Goal: Register for event/course

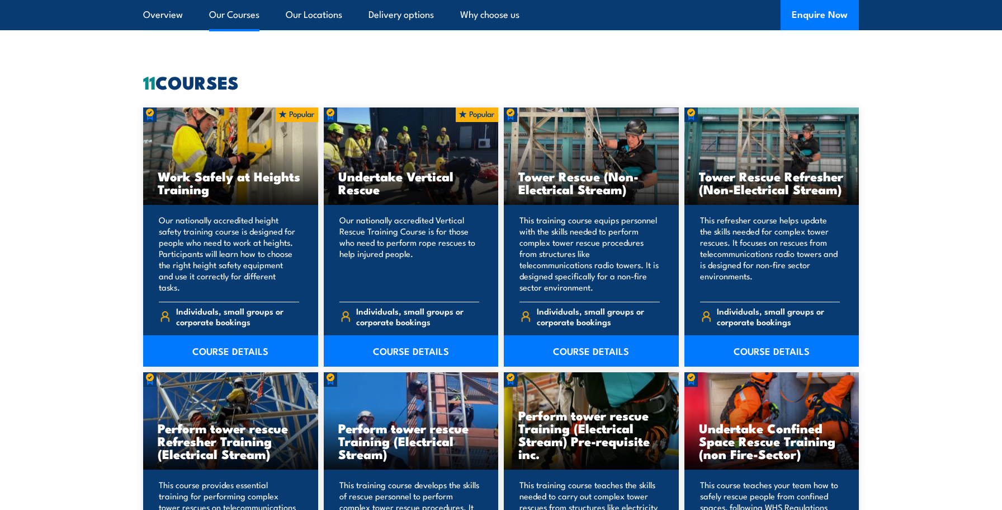
scroll to position [839, 0]
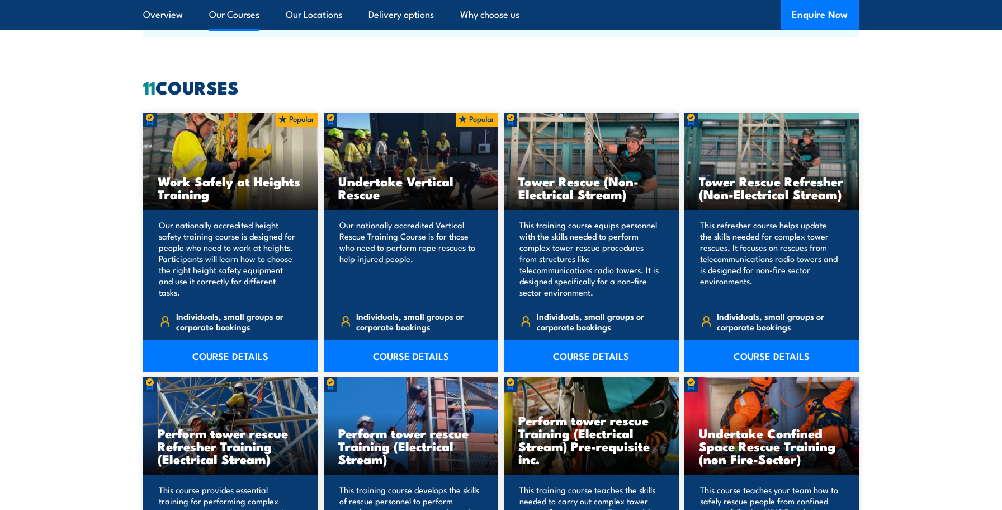
click at [250, 356] on link "COURSE DETAILS" at bounding box center [230, 355] width 175 height 31
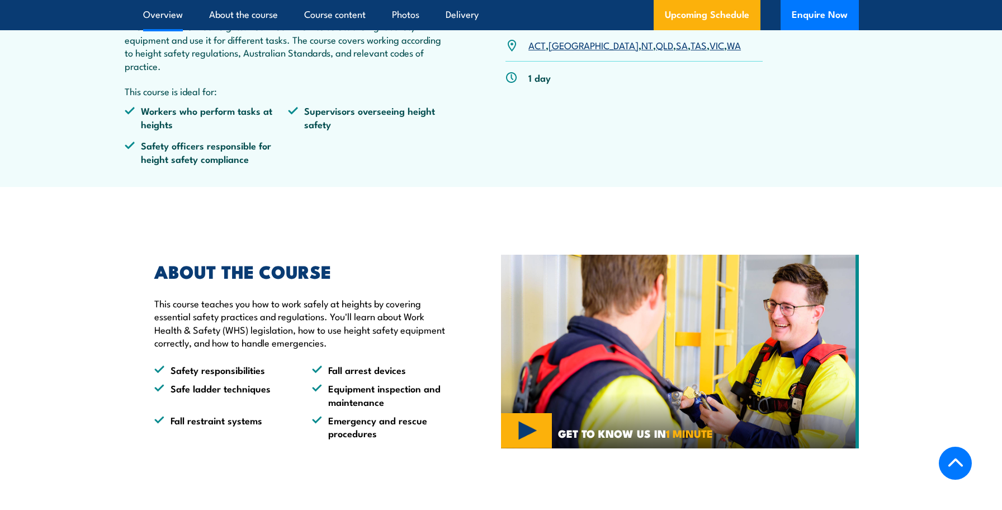
scroll to position [447, 0]
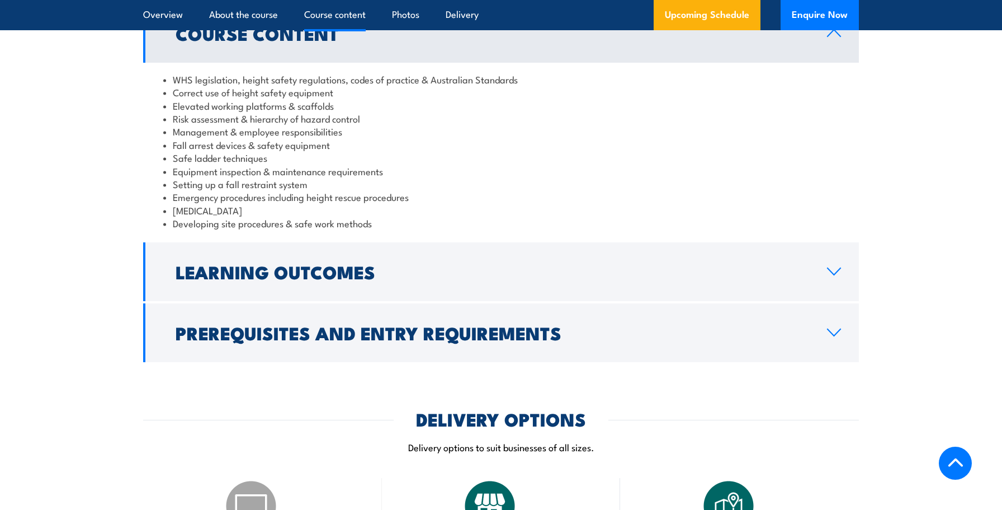
scroll to position [951, 0]
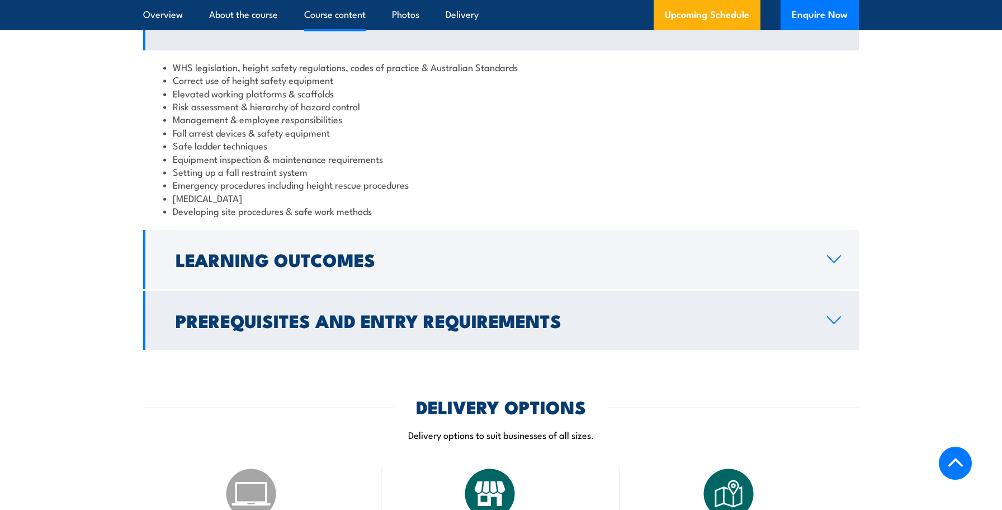
click at [837, 319] on icon at bounding box center [834, 319] width 15 height 9
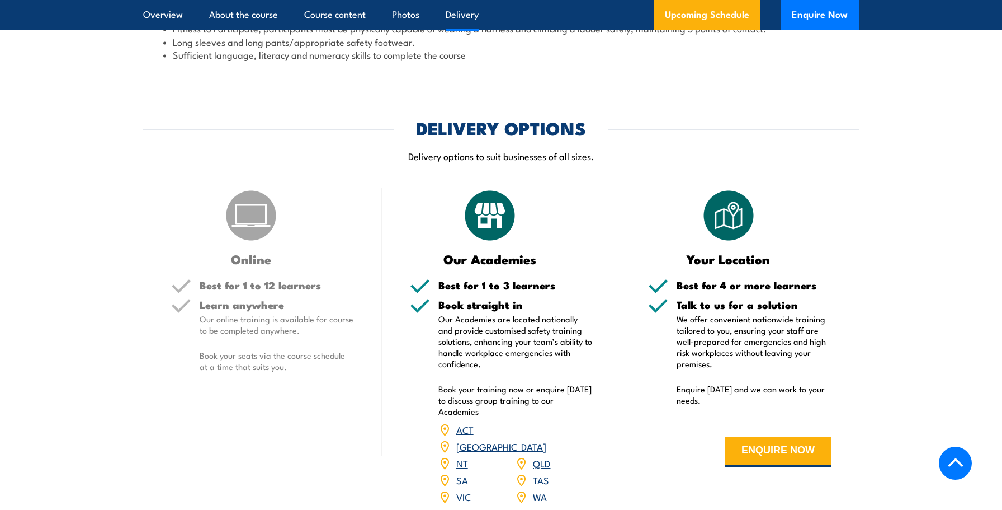
scroll to position [1231, 0]
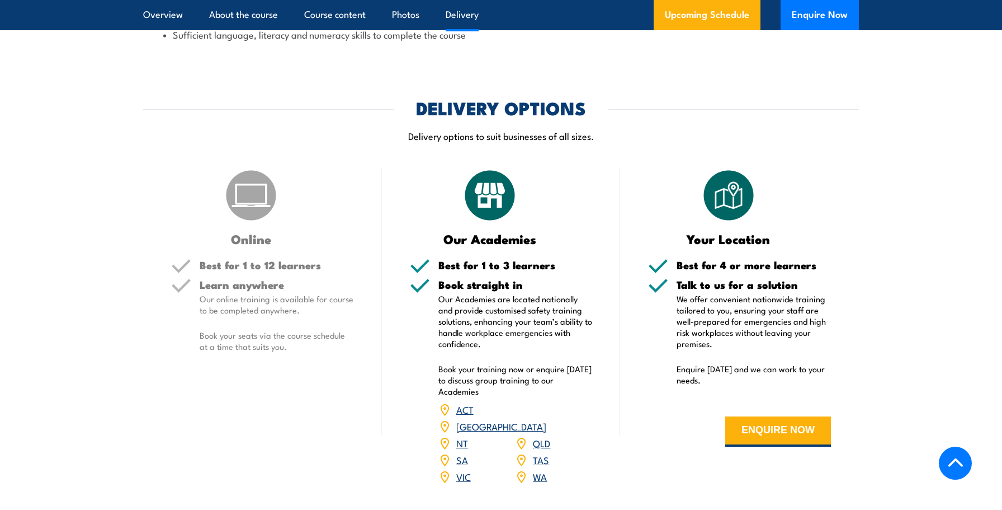
click at [543, 419] on link "[GEOGRAPHIC_DATA]" at bounding box center [501, 425] width 90 height 13
